Goal: Obtain resource: Obtain resource

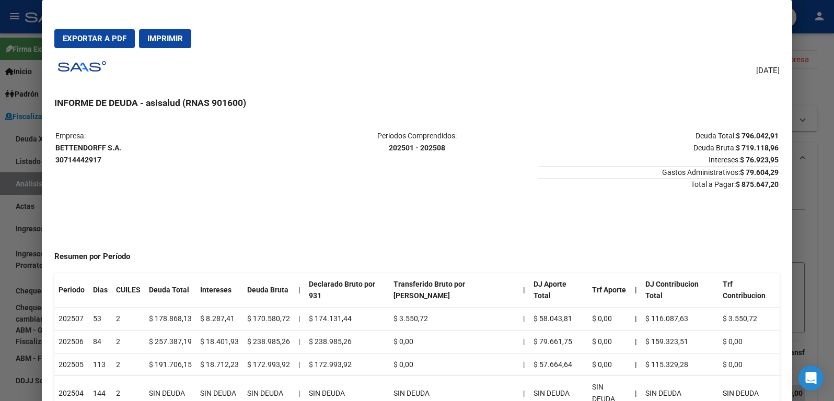
click at [21, 149] on div at bounding box center [417, 200] width 834 height 401
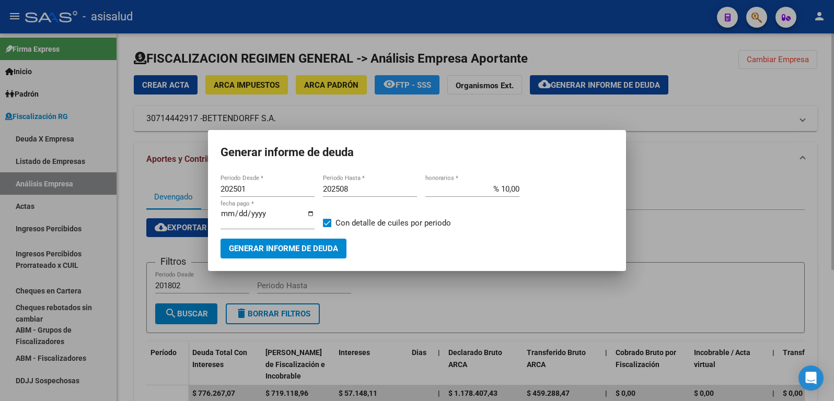
click at [189, 194] on div at bounding box center [417, 200] width 834 height 401
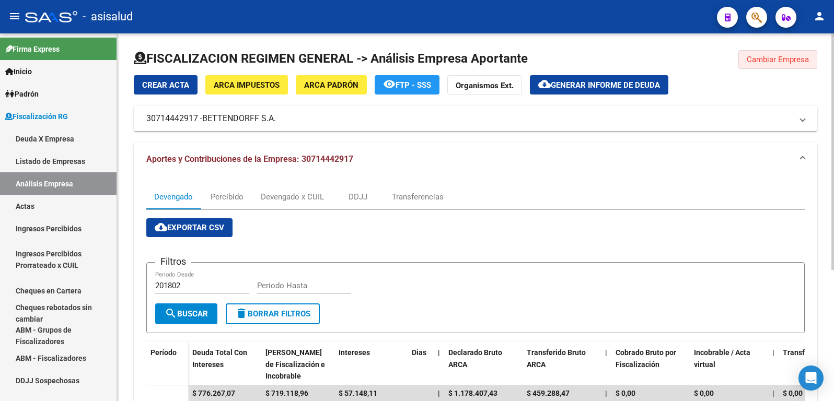
click at [775, 60] on span "Cambiar Empresa" at bounding box center [777, 59] width 62 height 9
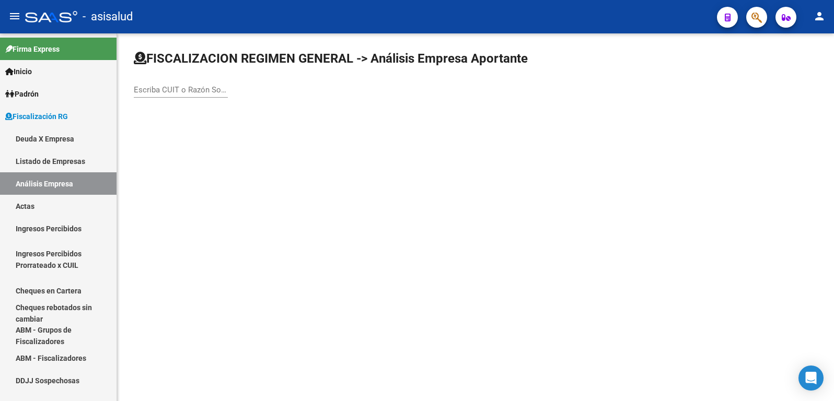
click at [170, 89] on input "Escriba CUIT o Razón Social para buscar" at bounding box center [181, 89] width 94 height 9
click at [170, 92] on input "Escriba CUIT o Razón Social para buscar" at bounding box center [181, 89] width 94 height 9
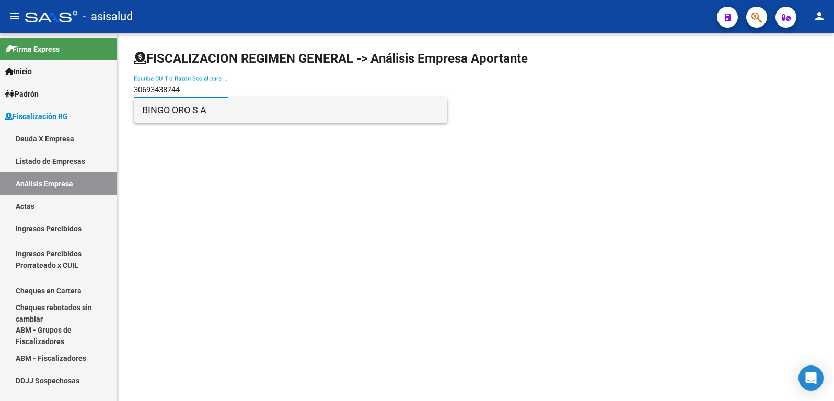
type input "30693438744"
click at [174, 114] on span "BINGO ORO S A" at bounding box center [290, 110] width 297 height 25
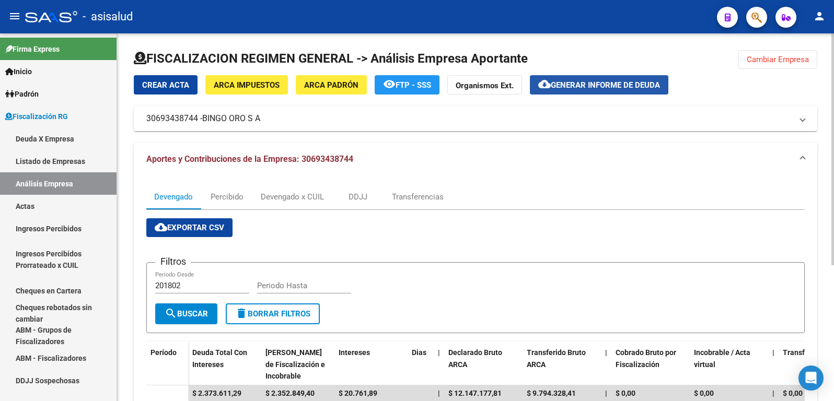
click at [590, 83] on span "Generar informe de deuda" at bounding box center [605, 84] width 109 height 9
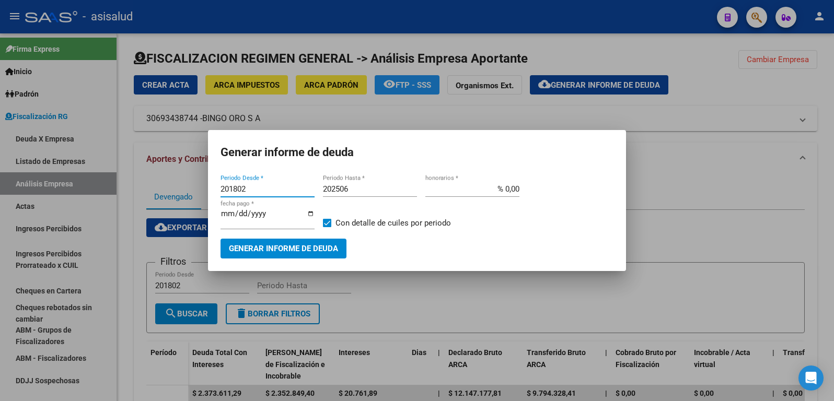
click at [240, 186] on input "201802" at bounding box center [267, 188] width 94 height 9
click at [241, 188] on input "20182002" at bounding box center [267, 188] width 94 height 9
type input "202503"
click at [350, 186] on input "202506" at bounding box center [370, 188] width 94 height 9
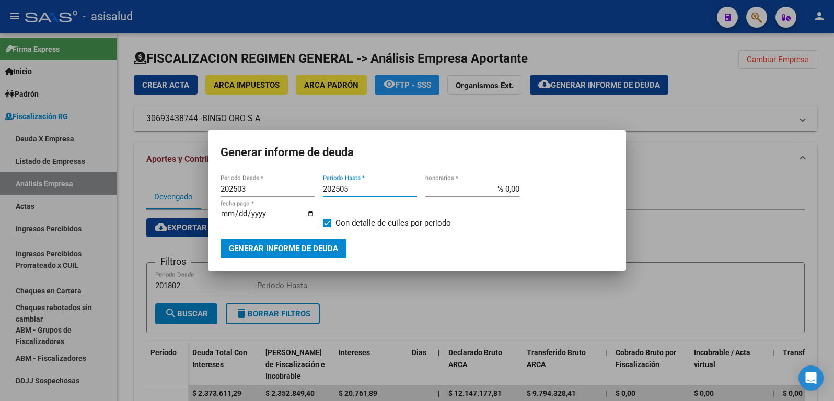
type input "202505"
click at [509, 192] on input "% 0,00" at bounding box center [472, 188] width 94 height 9
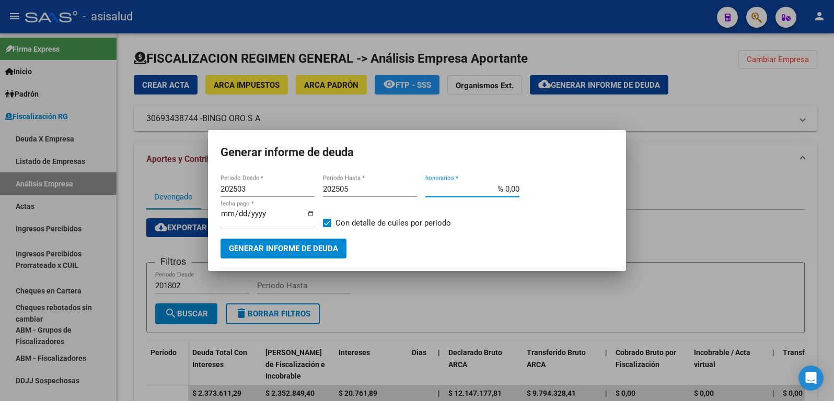
click at [509, 192] on input "% 0,00" at bounding box center [472, 188] width 94 height 9
click at [509, 190] on input "% 0,00" at bounding box center [472, 188] width 94 height 9
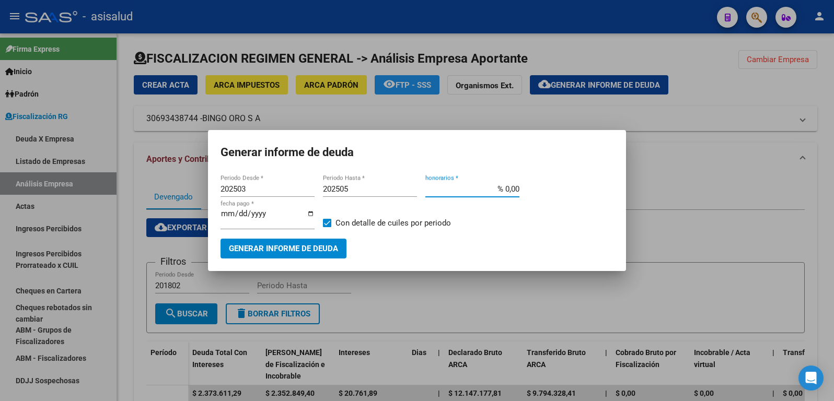
click at [509, 190] on input "% 0,00" at bounding box center [472, 188] width 94 height 9
click at [511, 188] on input "% 0,00" at bounding box center [472, 188] width 94 height 9
click at [273, 245] on span "Generar informe de deuda" at bounding box center [283, 248] width 109 height 9
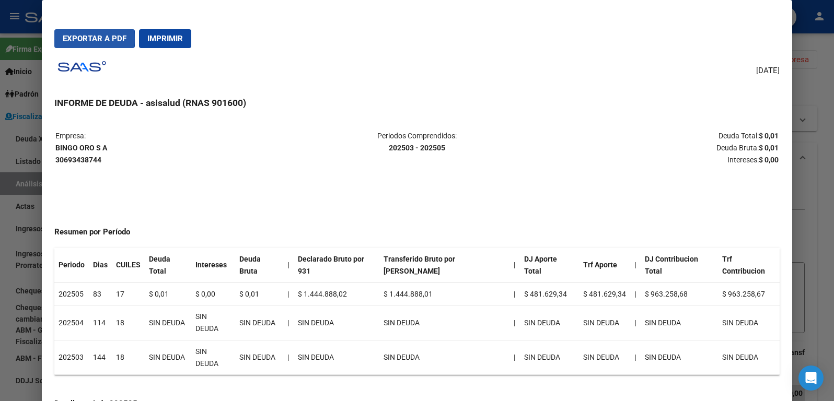
click at [90, 39] on span "Exportar a PDF" at bounding box center [95, 38] width 64 height 9
